Goal: Find specific page/section: Find specific page/section

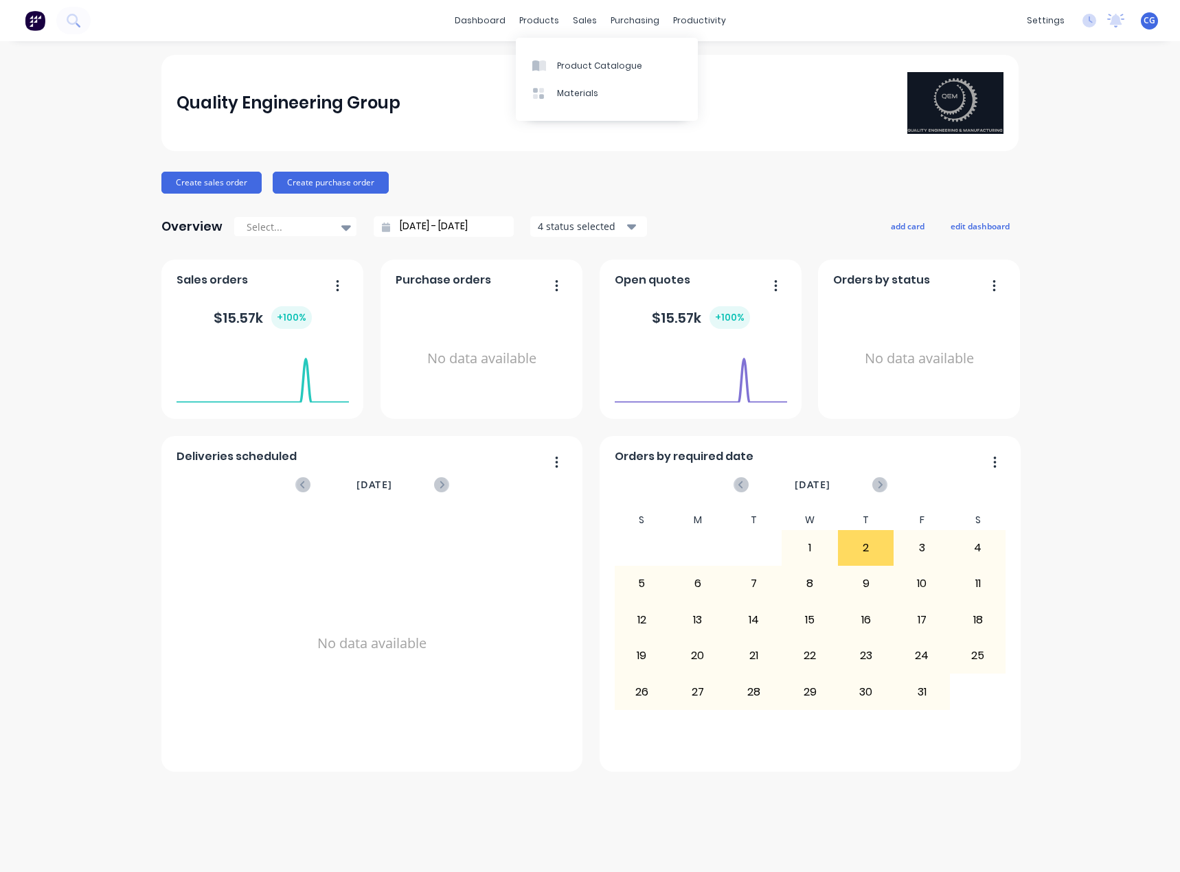
click at [571, 61] on div "Product Catalogue" at bounding box center [599, 66] width 85 height 12
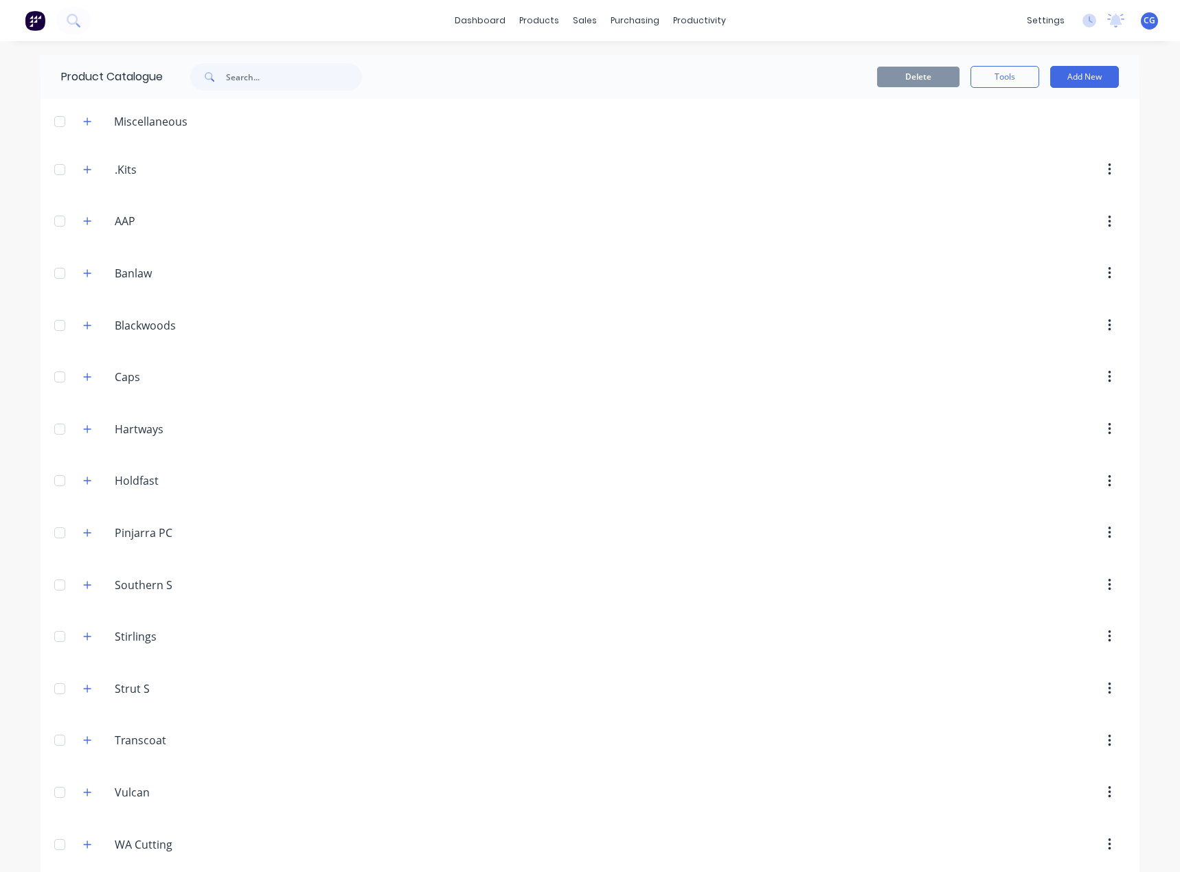
click at [124, 324] on input "Blackwoods" at bounding box center [196, 325] width 163 height 16
click at [79, 328] on button "button" at bounding box center [87, 325] width 17 height 17
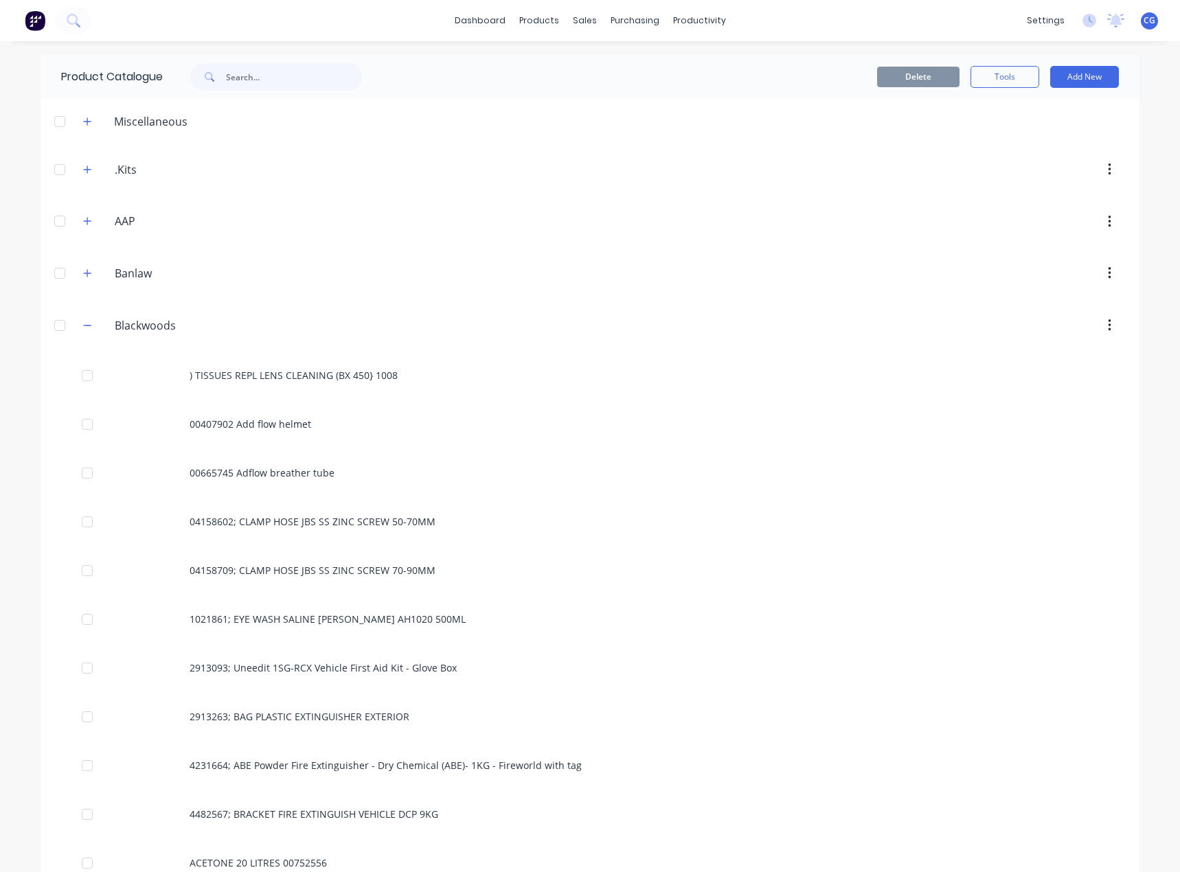
click at [277, 428] on div "00407902 Add flow helmet" at bounding box center [590, 424] width 1099 height 49
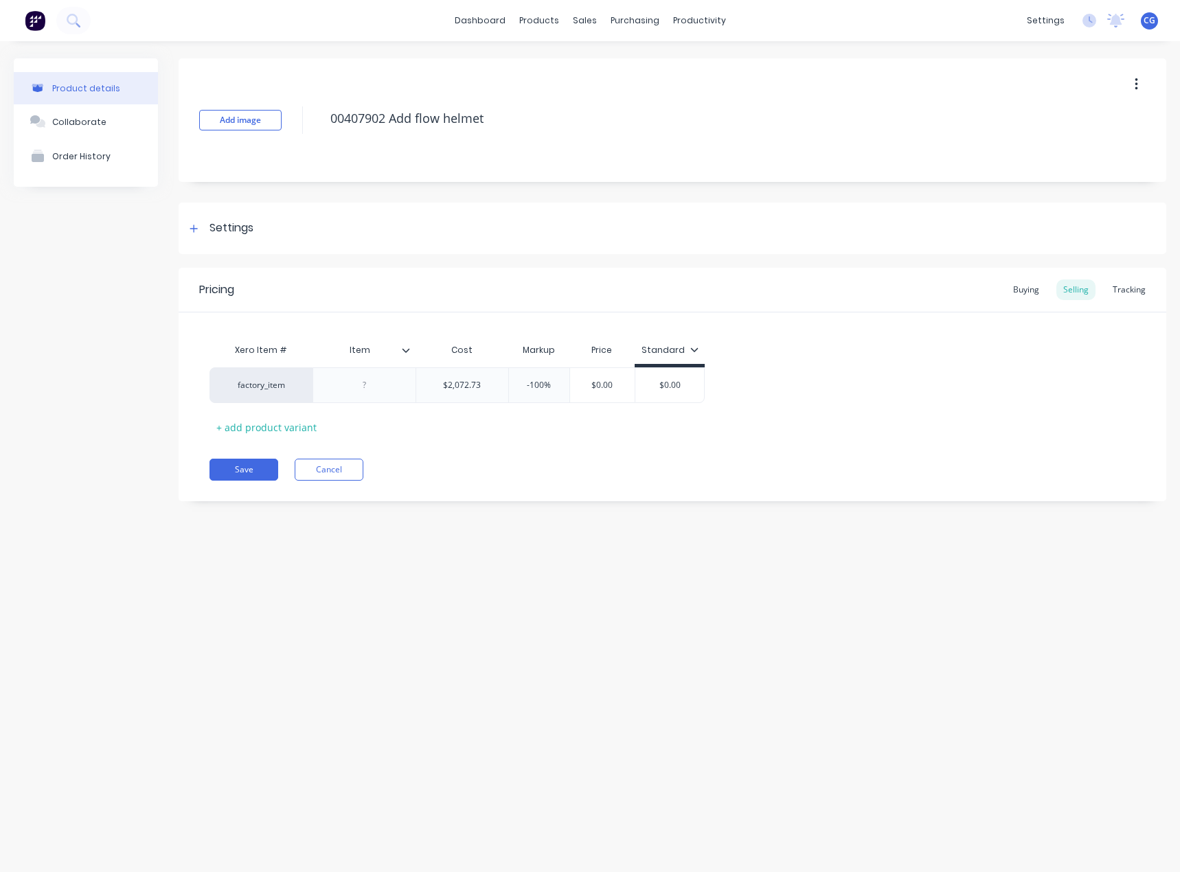
type textarea "x"
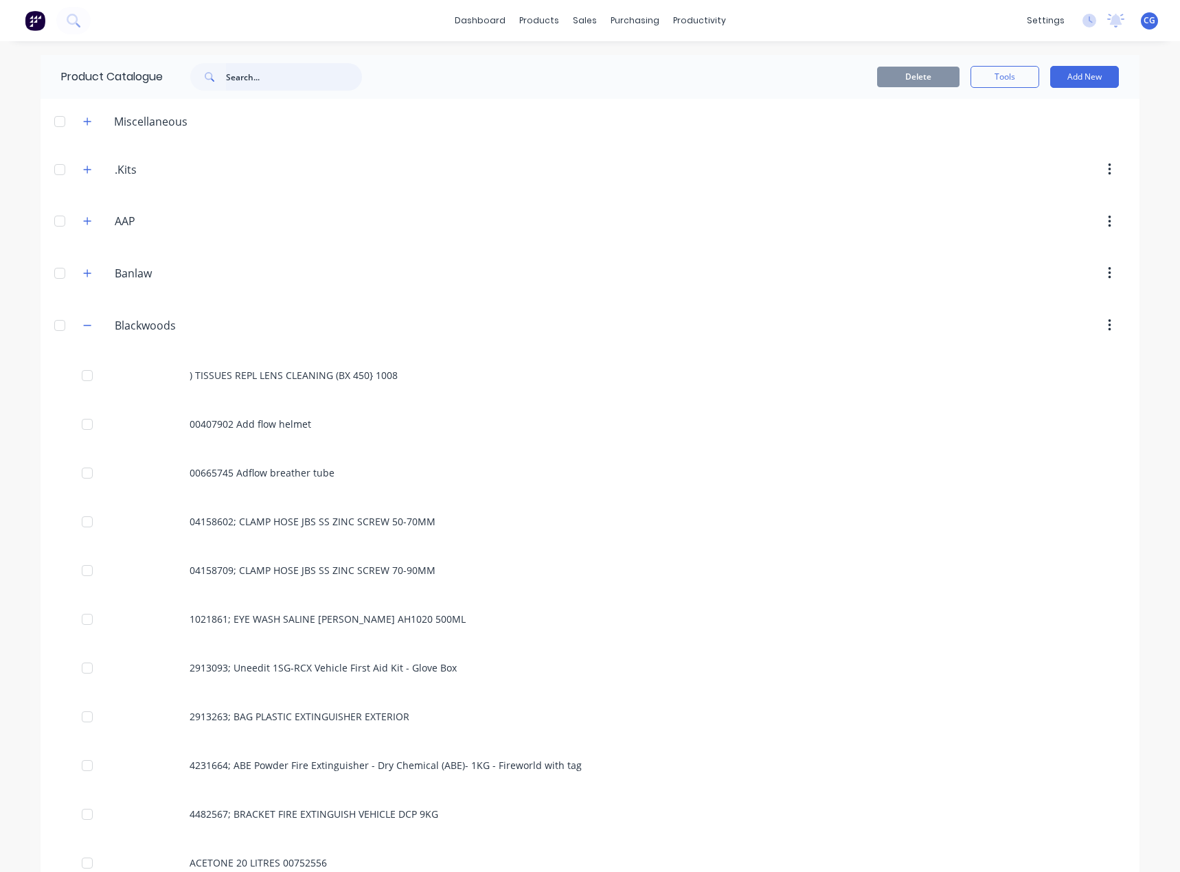
click at [291, 77] on input "text" at bounding box center [294, 76] width 136 height 27
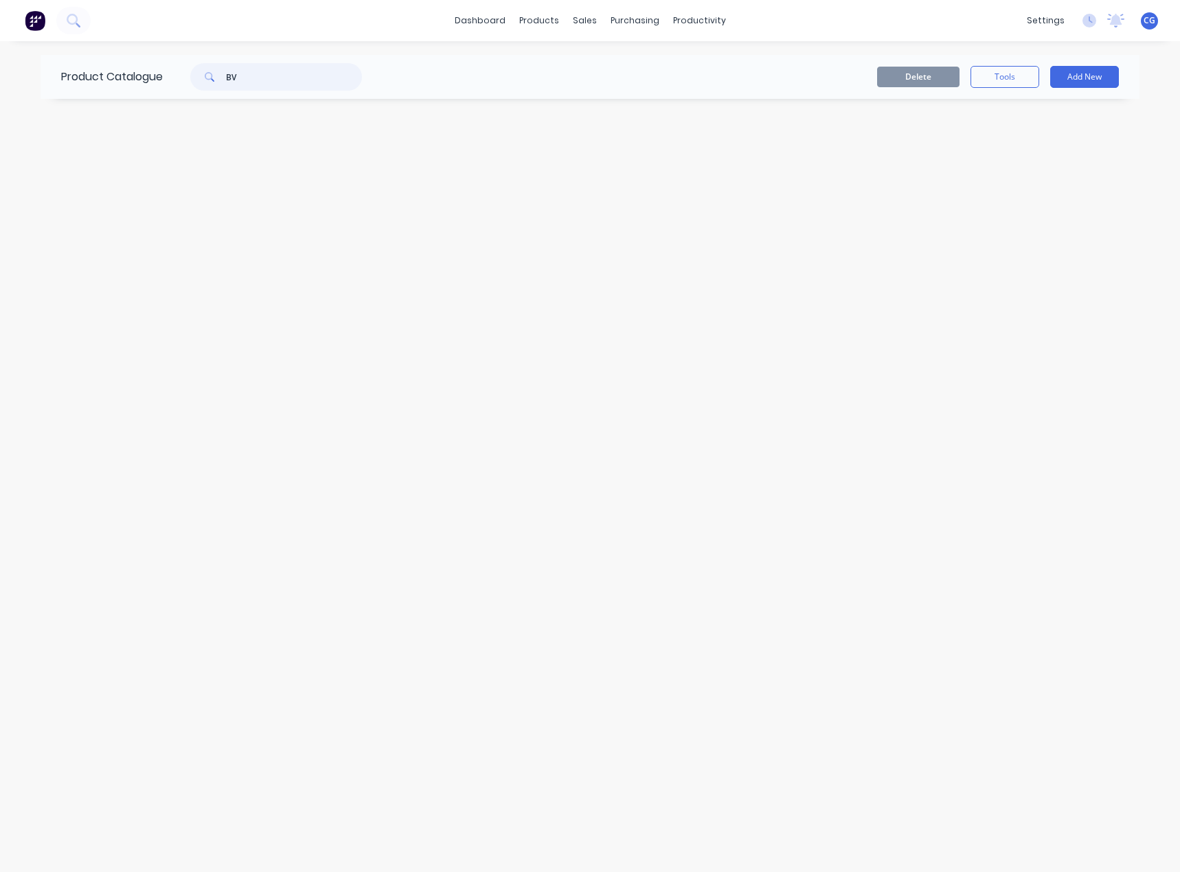
type input "B"
type input "D"
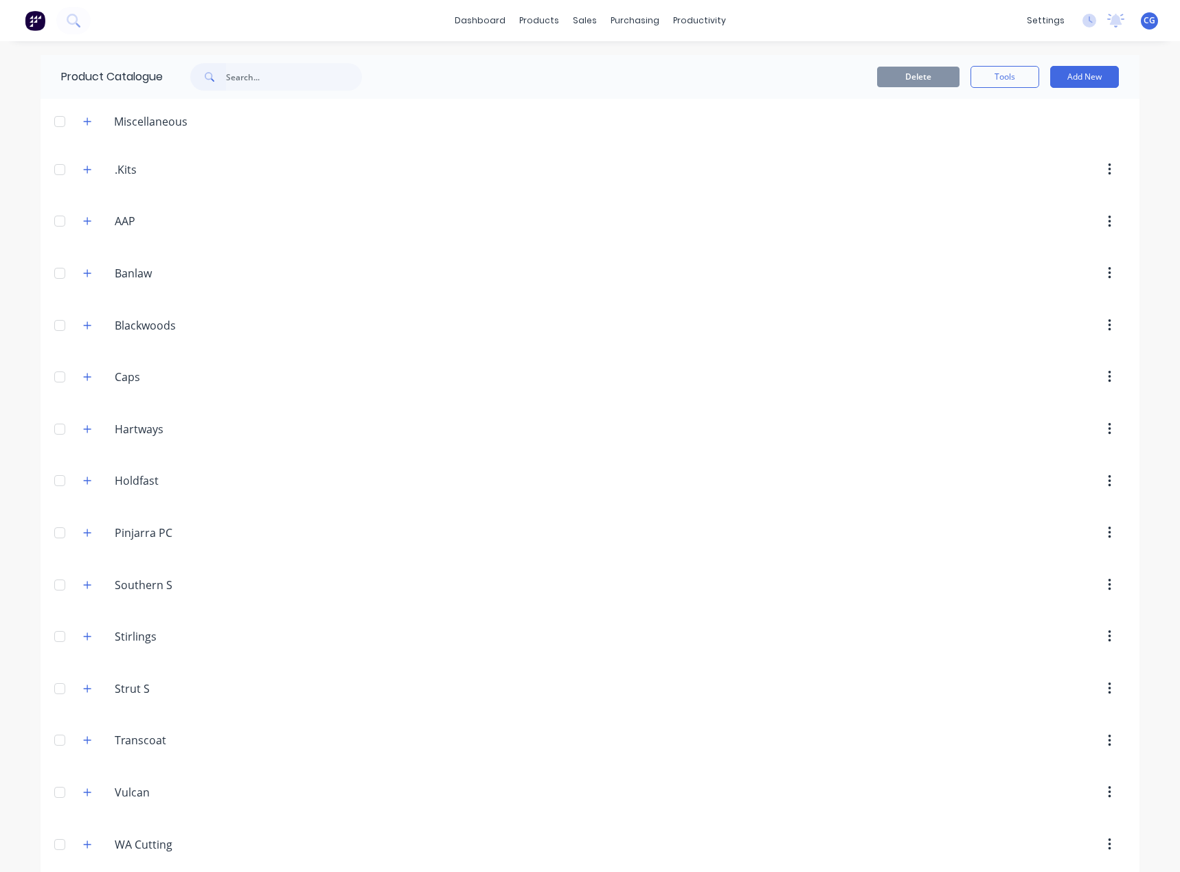
click at [129, 271] on input "Banlaw" at bounding box center [196, 273] width 163 height 16
click at [88, 273] on button "button" at bounding box center [87, 272] width 17 height 17
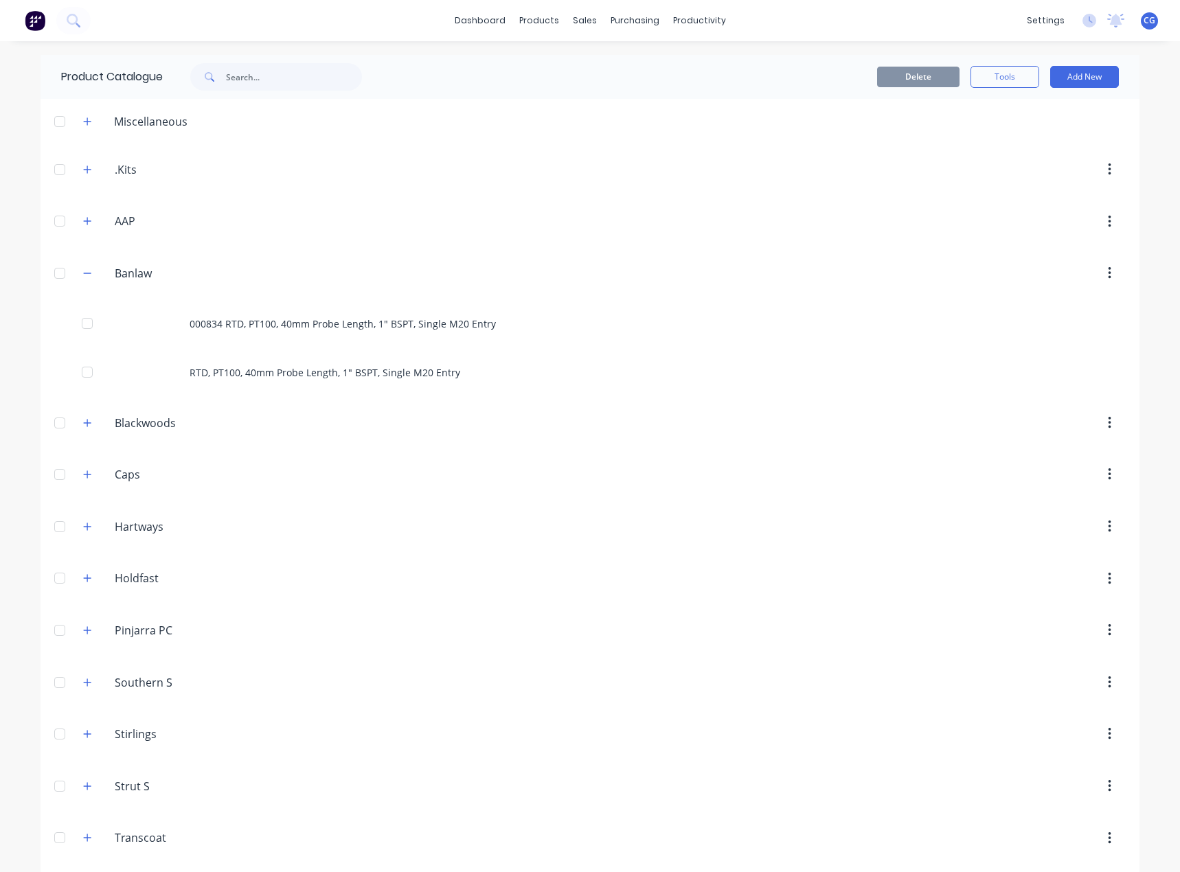
click at [84, 277] on icon "button" at bounding box center [87, 274] width 8 height 10
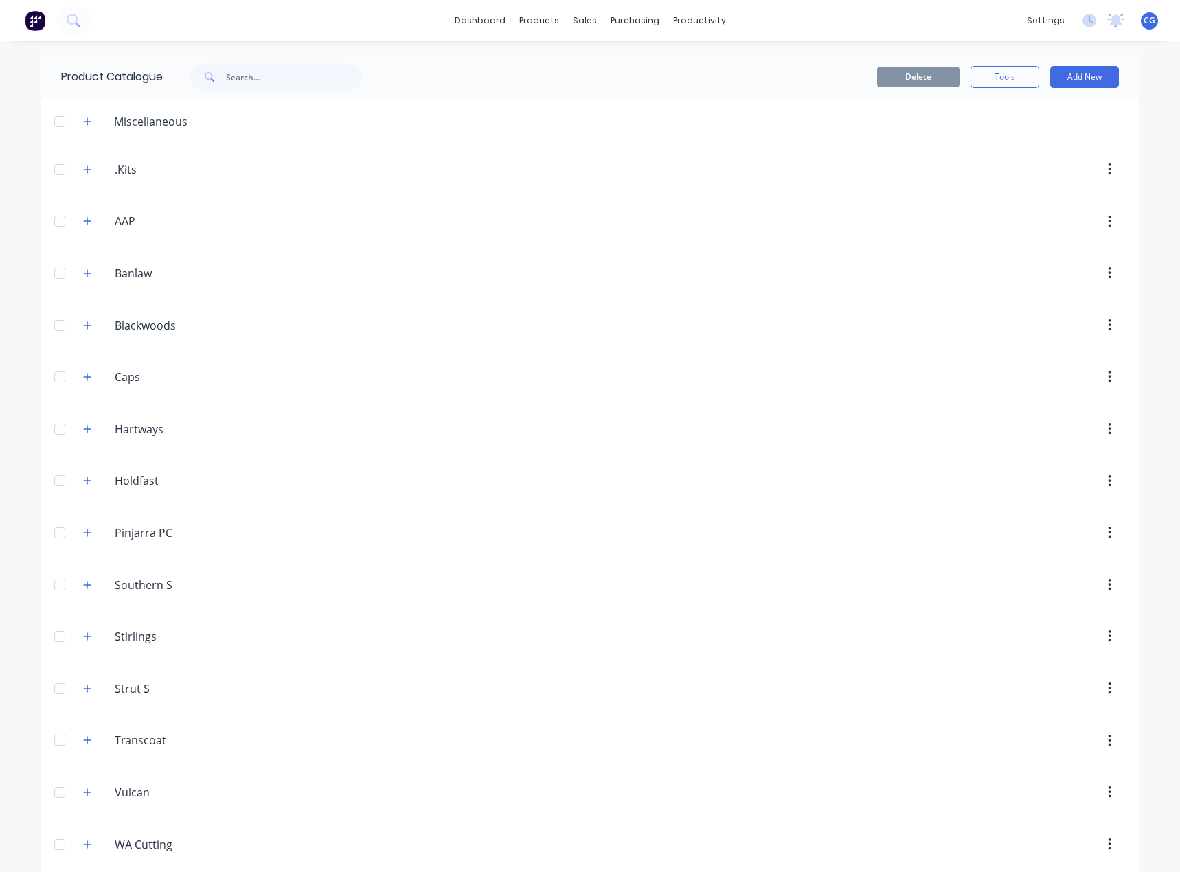
click at [83, 220] on icon "button" at bounding box center [87, 221] width 8 height 10
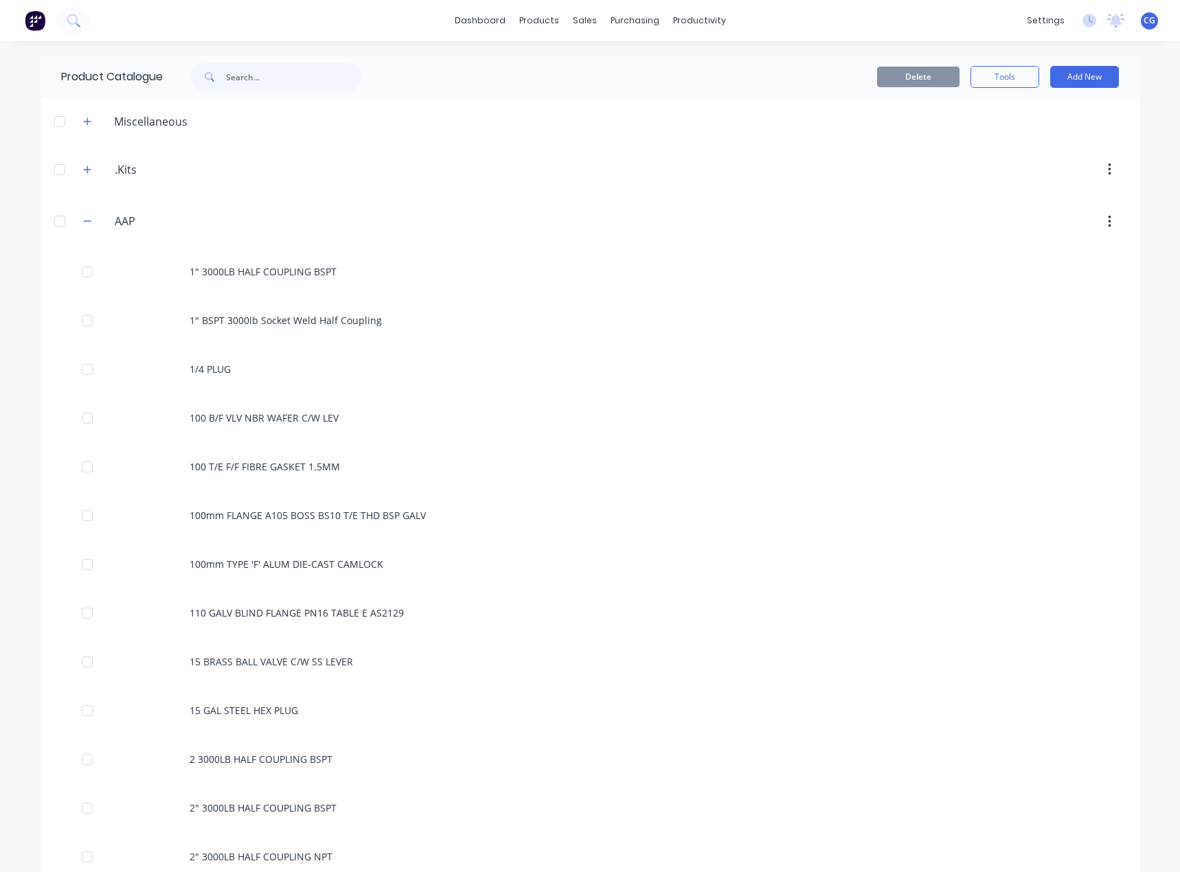
click at [252, 265] on div "1" 3000LB HALF COUPLING BSPT" at bounding box center [590, 271] width 1099 height 49
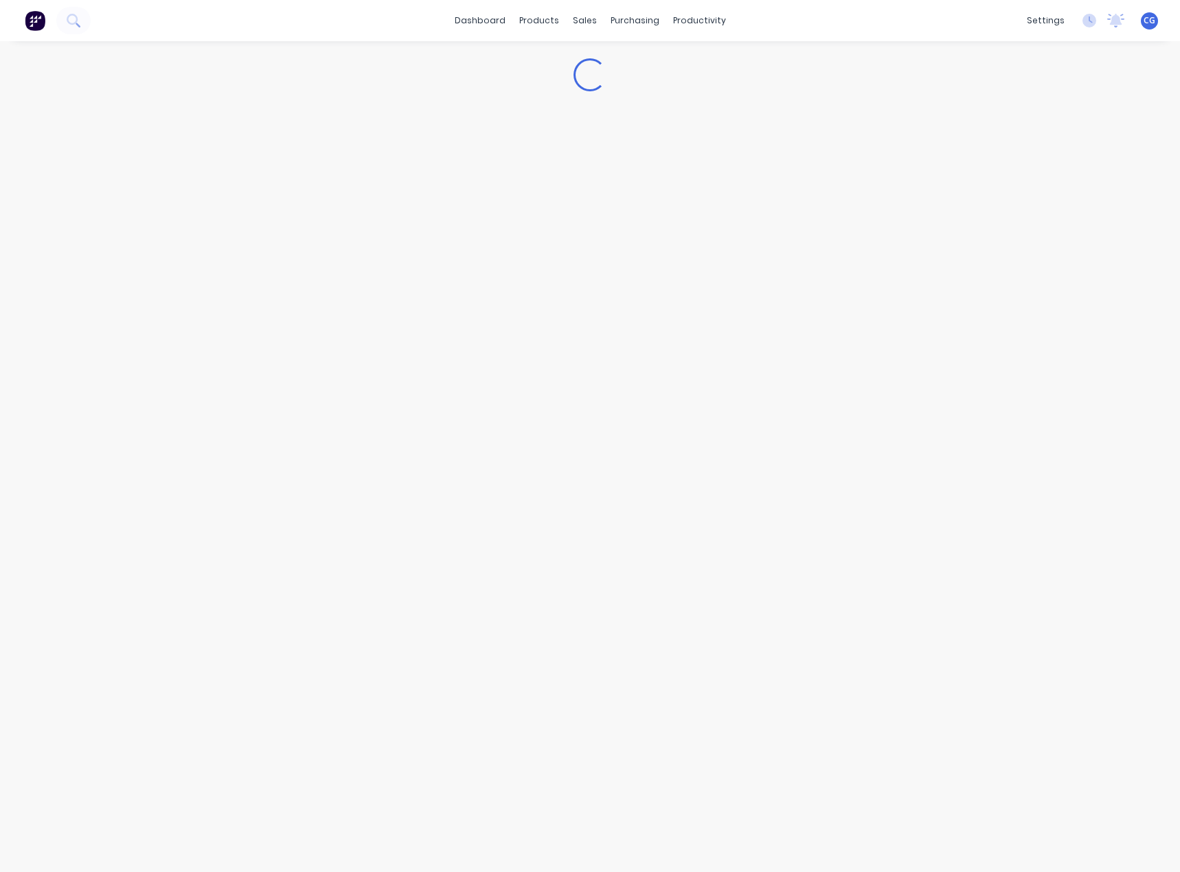
type textarea "x"
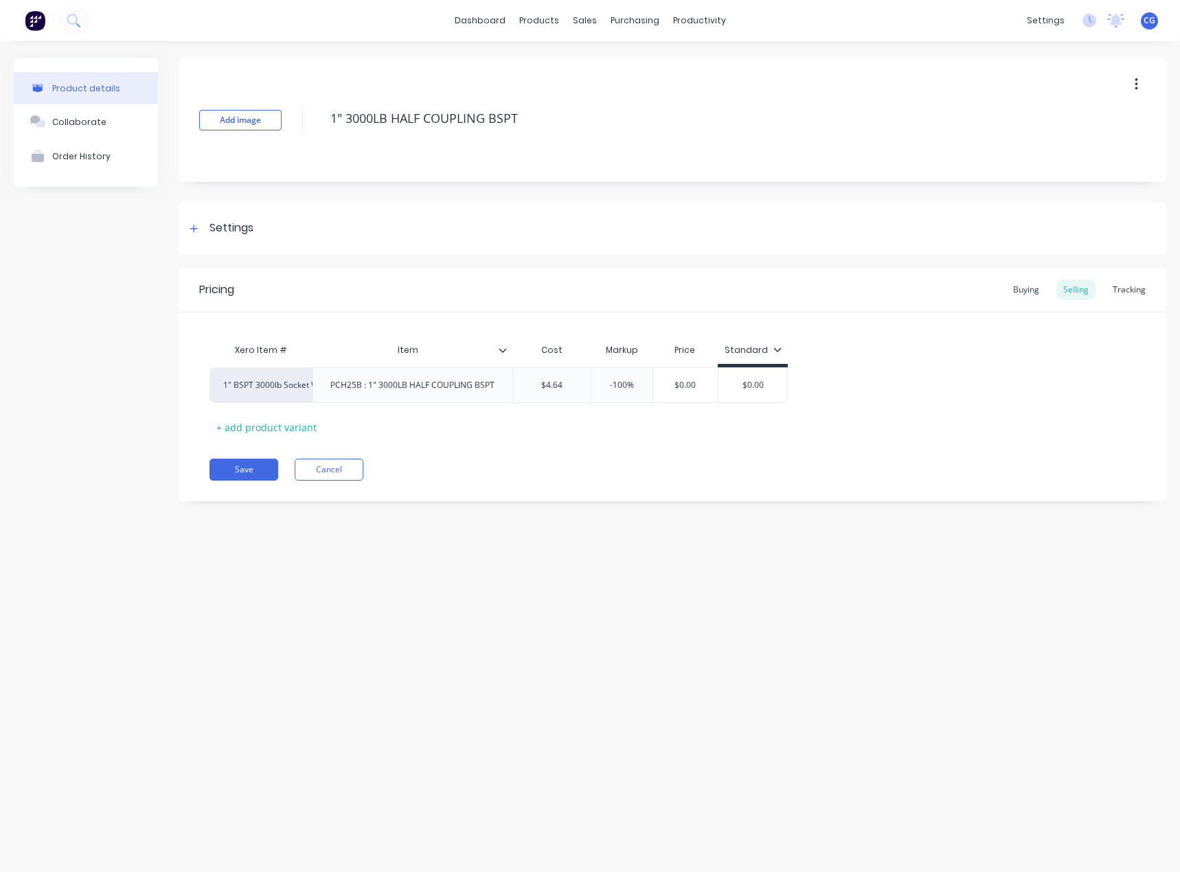
click at [464, 679] on div "Product details Collaborate Order History Add image 1" 3000LB HALF COUPLING BSP…" at bounding box center [590, 443] width 1180 height 804
click at [592, 571] on div "Product details Collaborate Order History Add image 1" 3000LB HALF COUPLING BSP…" at bounding box center [590, 443] width 1180 height 804
